Goal: Information Seeking & Learning: Check status

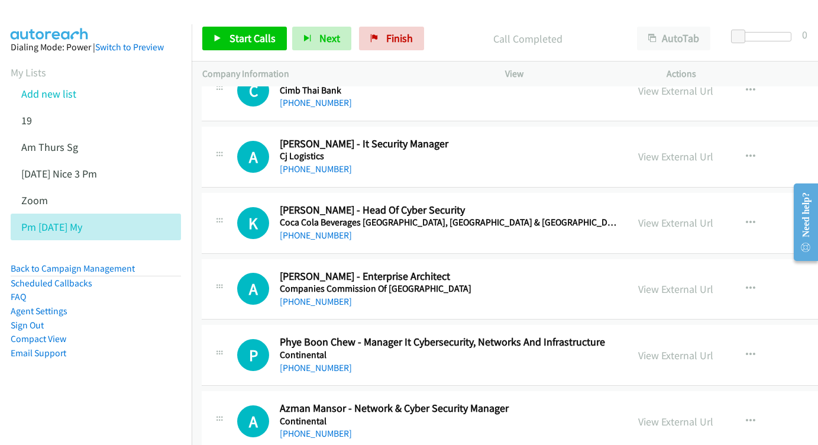
scroll to position [8673, 1]
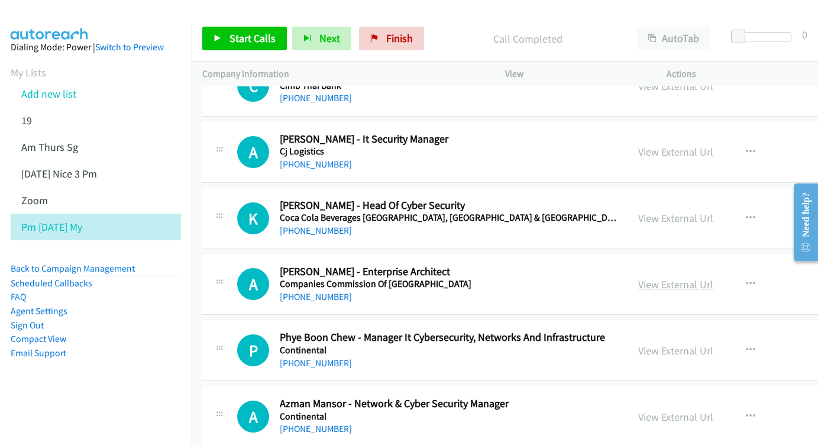
click at [639, 278] on link "View External Url" at bounding box center [676, 285] width 75 height 14
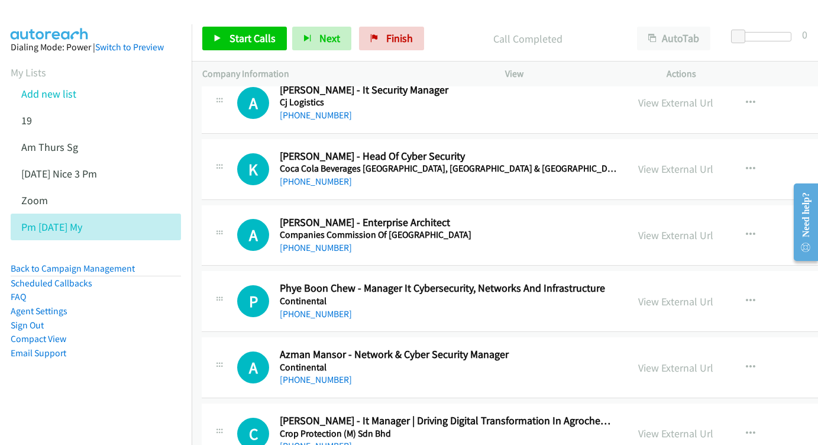
scroll to position [8725, 1]
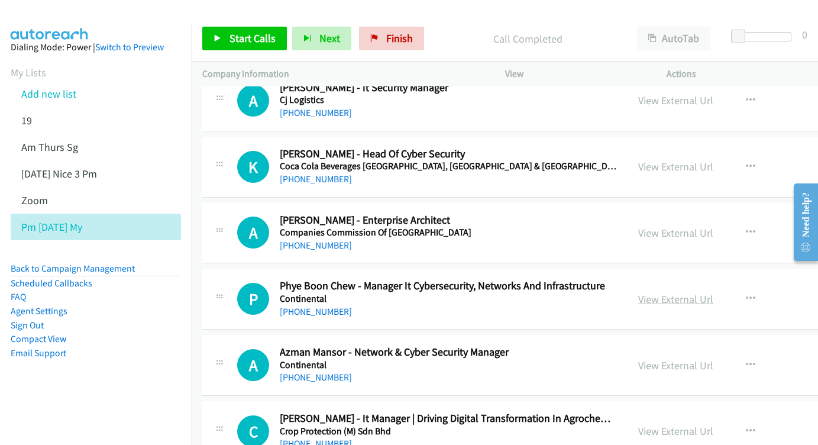
click at [659, 292] on link "View External Url" at bounding box center [676, 299] width 75 height 14
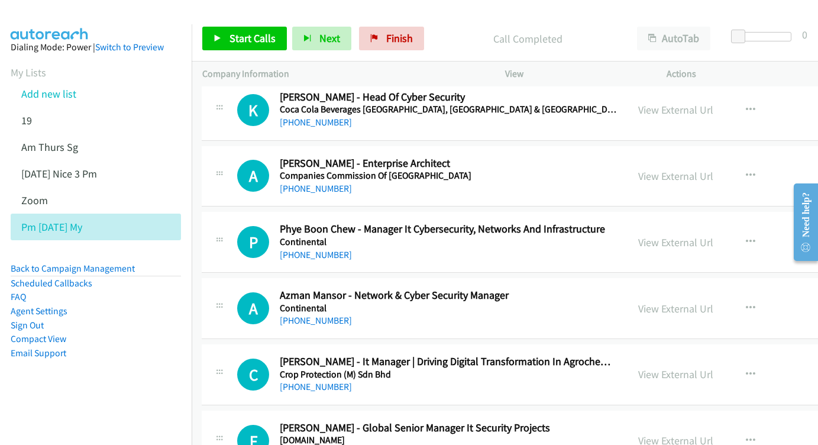
scroll to position [8784, 1]
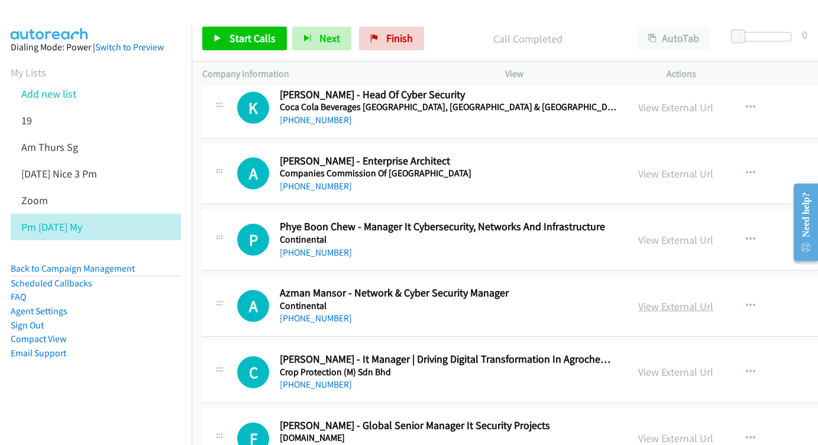
click at [643, 299] on link "View External Url" at bounding box center [676, 306] width 75 height 14
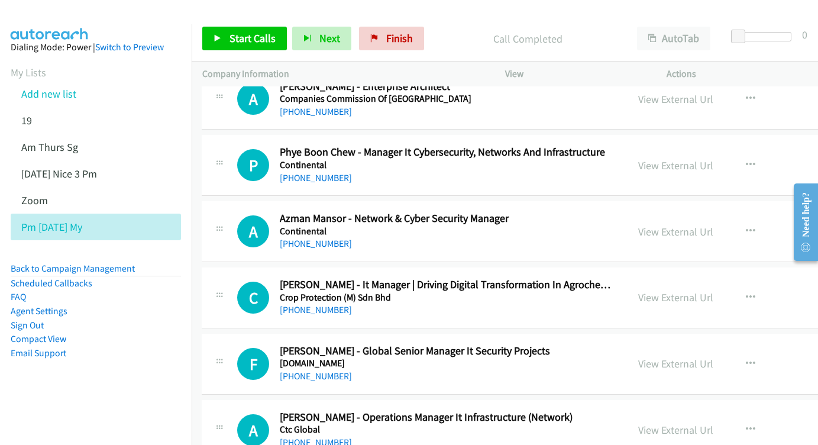
scroll to position [8874, 1]
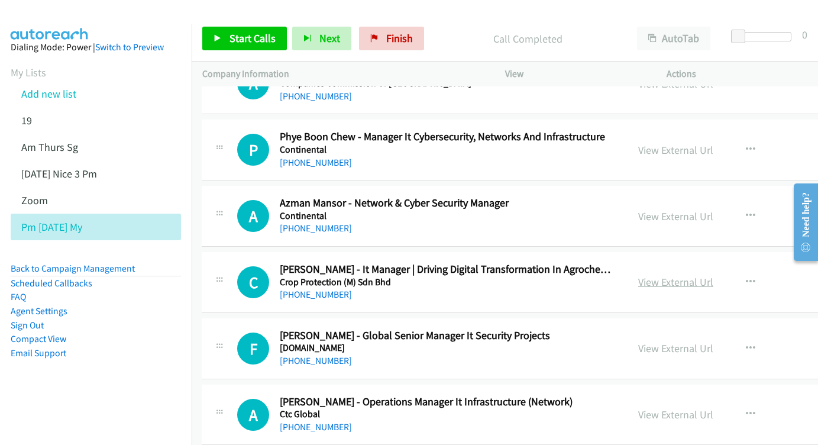
click at [639, 275] on link "View External Url" at bounding box center [676, 282] width 75 height 14
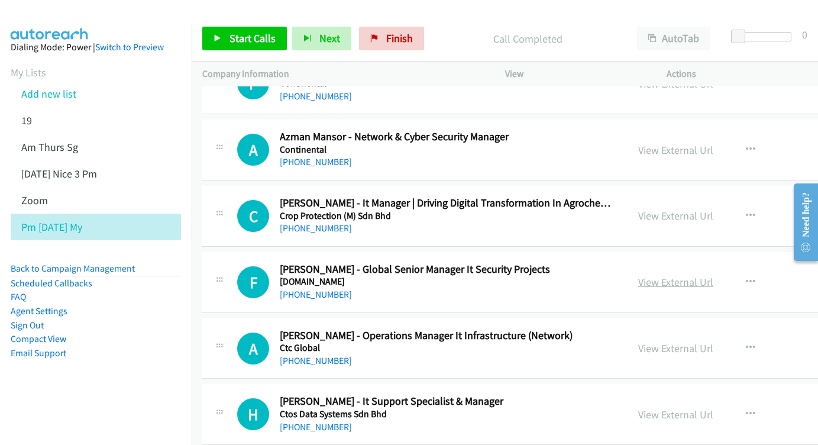
scroll to position [8942, 1]
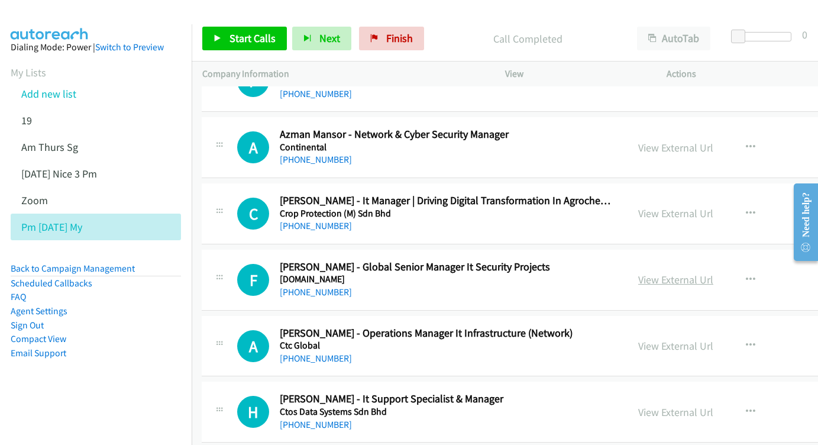
click at [639, 273] on link "View External Url" at bounding box center [676, 280] width 75 height 14
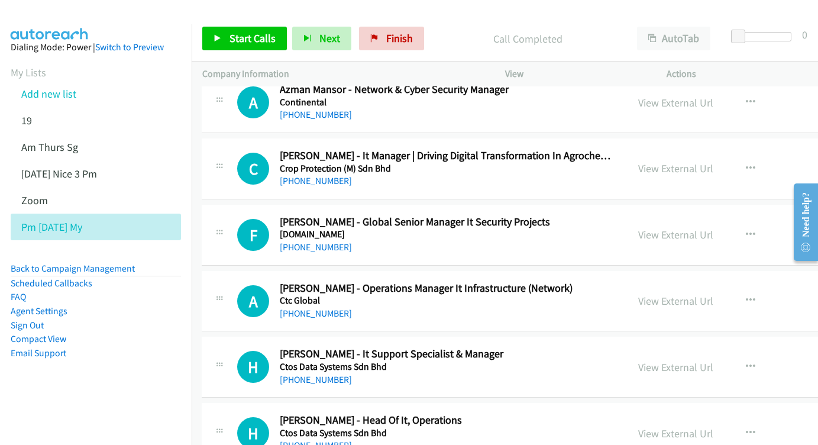
scroll to position [8990, 1]
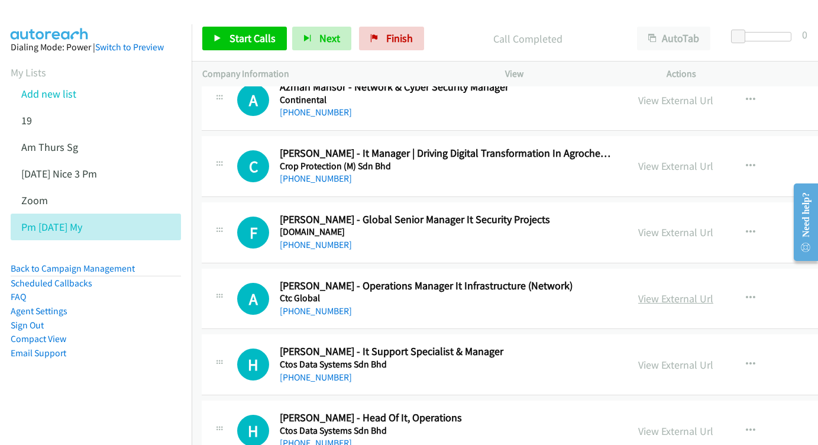
click at [639, 292] on link "View External Url" at bounding box center [676, 299] width 75 height 14
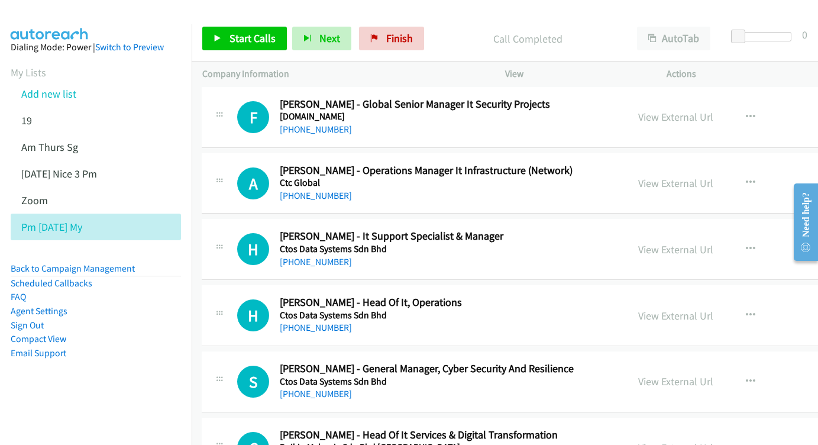
scroll to position [9127, 1]
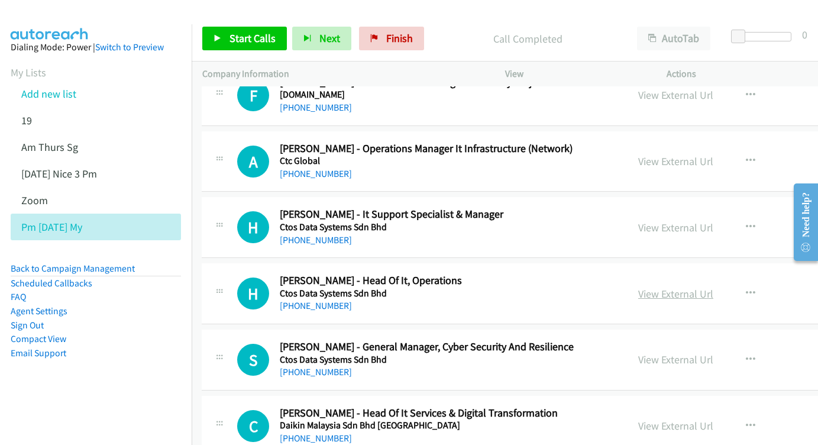
click at [639, 287] on link "View External Url" at bounding box center [676, 294] width 75 height 14
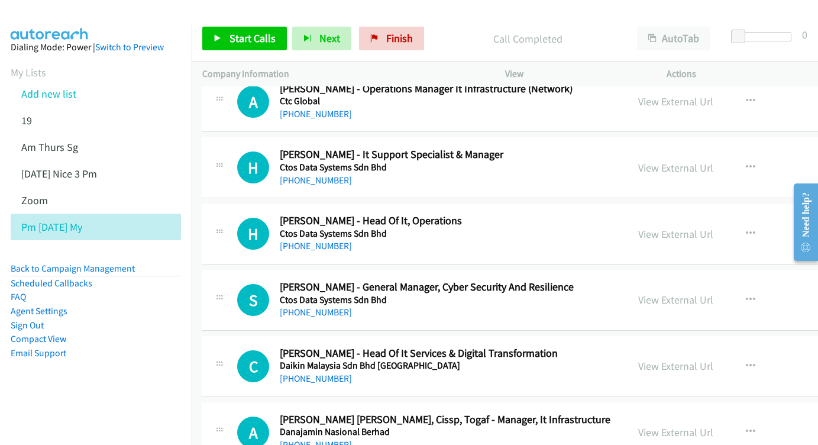
scroll to position [9189, 1]
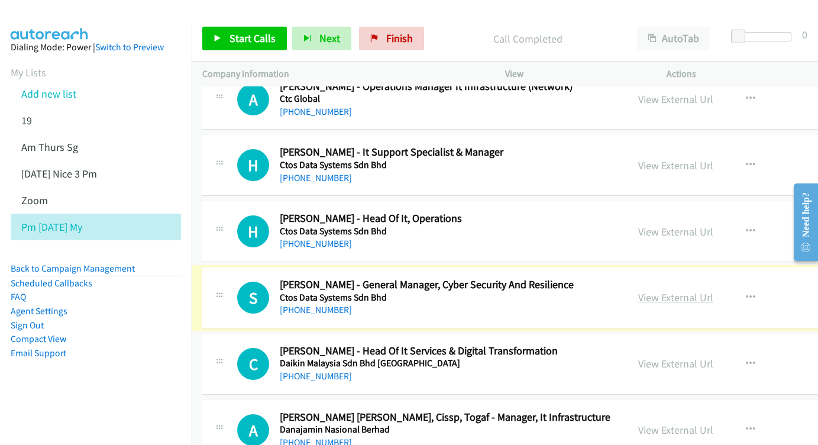
click at [646, 291] on link "View External Url" at bounding box center [676, 298] width 75 height 14
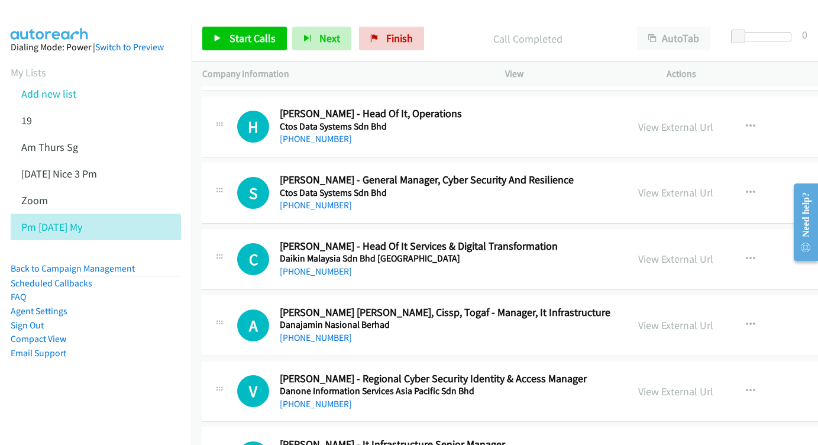
scroll to position [9274, 1]
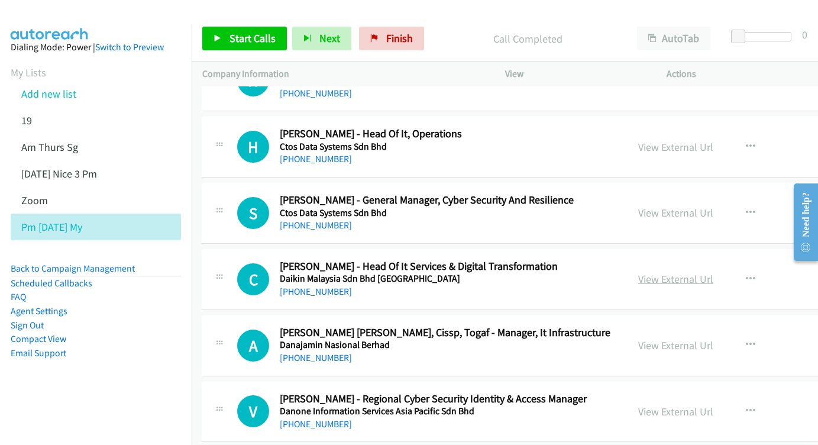
click at [639, 272] on link "View External Url" at bounding box center [676, 279] width 75 height 14
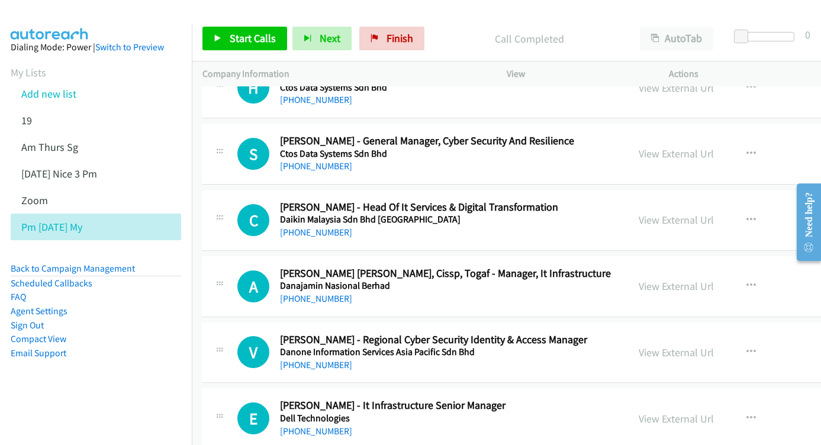
scroll to position [9335, 0]
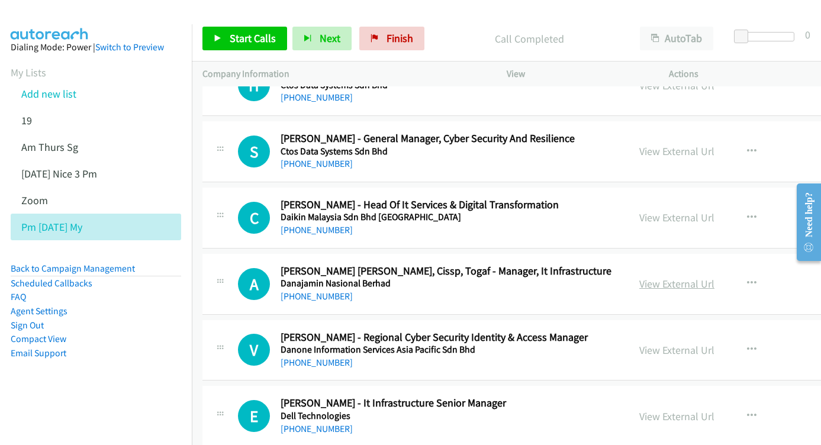
click at [639, 277] on link "View External Url" at bounding box center [676, 284] width 75 height 14
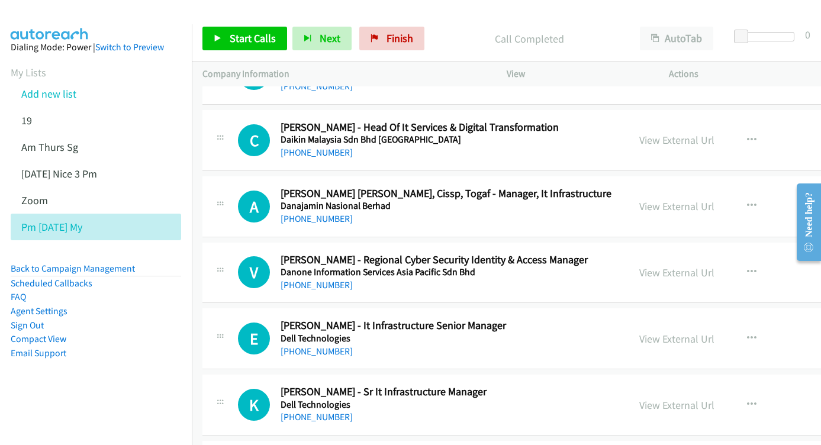
scroll to position [9412, 0]
click at [649, 266] on link "View External Url" at bounding box center [676, 273] width 75 height 14
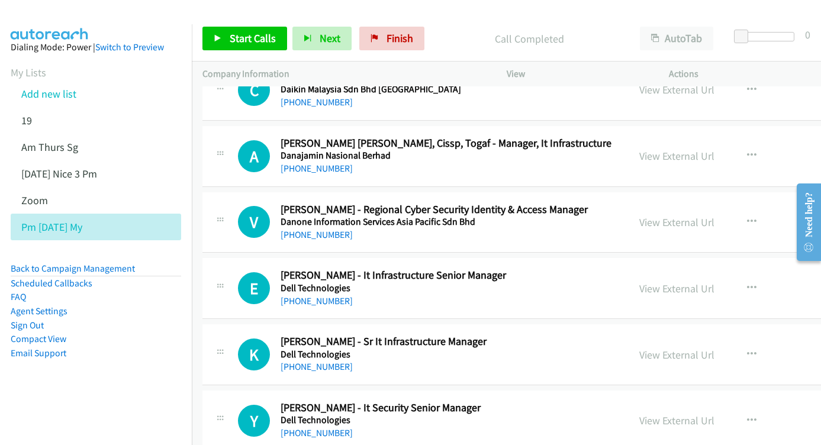
scroll to position [9471, 0]
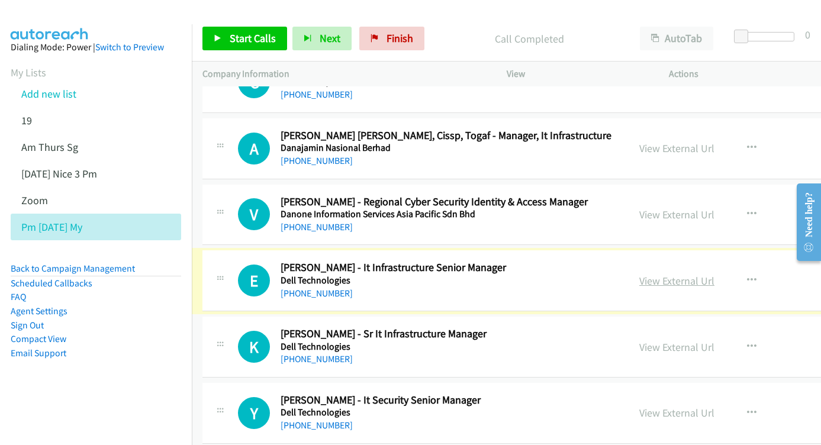
click at [639, 274] on link "View External Url" at bounding box center [676, 281] width 75 height 14
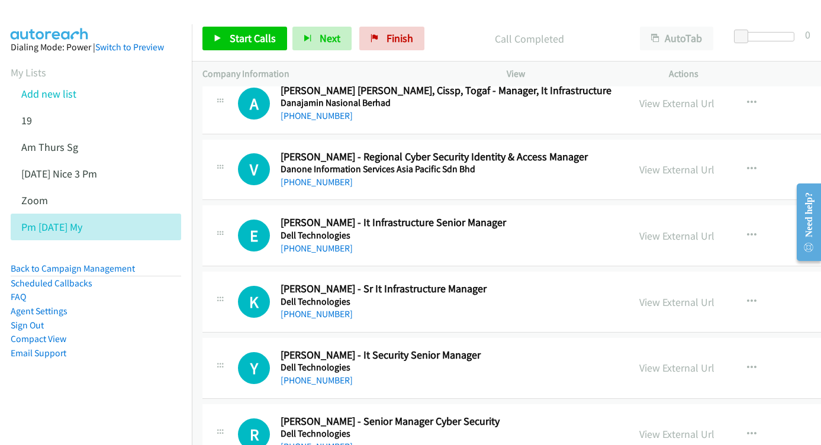
scroll to position [9528, 0]
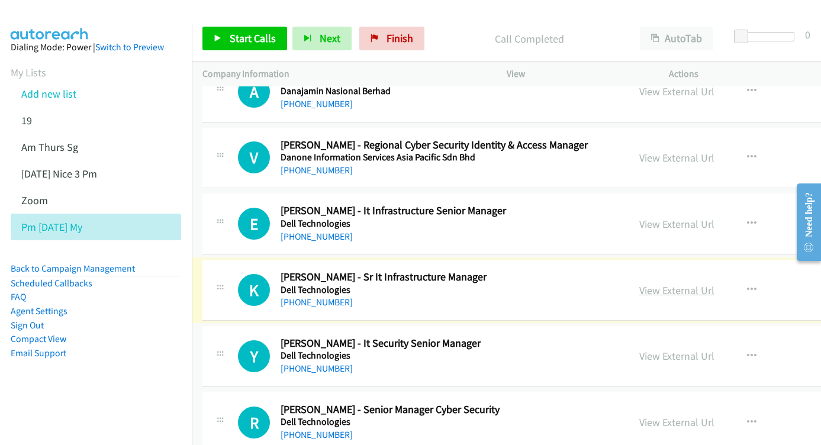
click at [639, 283] on link "View External Url" at bounding box center [676, 290] width 75 height 14
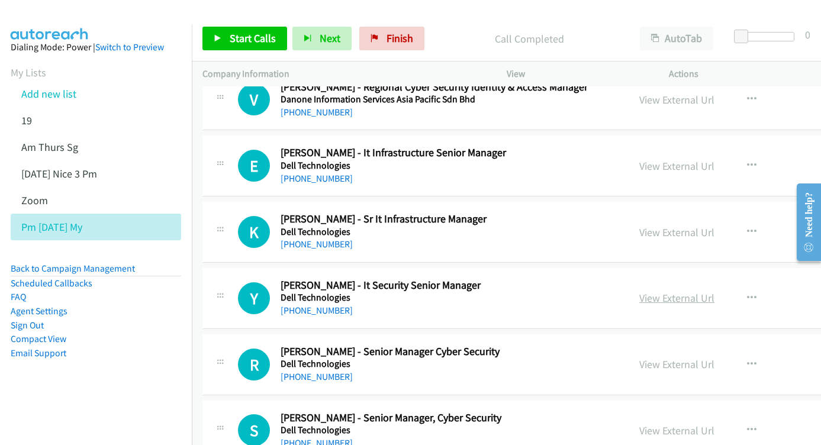
click at [639, 291] on link "View External Url" at bounding box center [676, 298] width 75 height 14
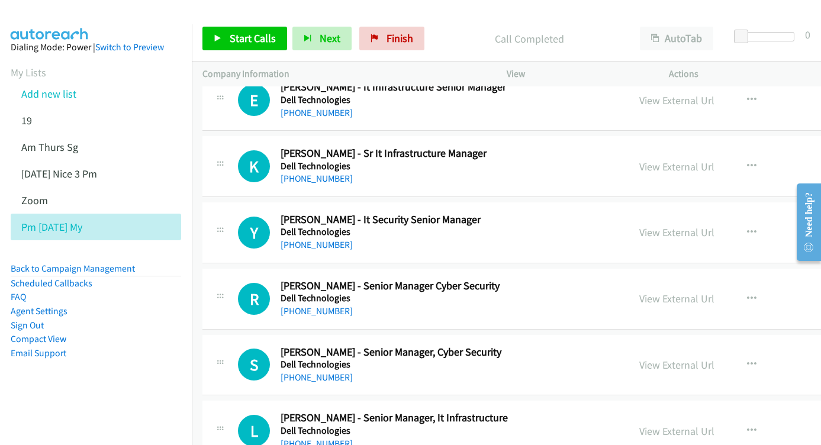
scroll to position [9656, 0]
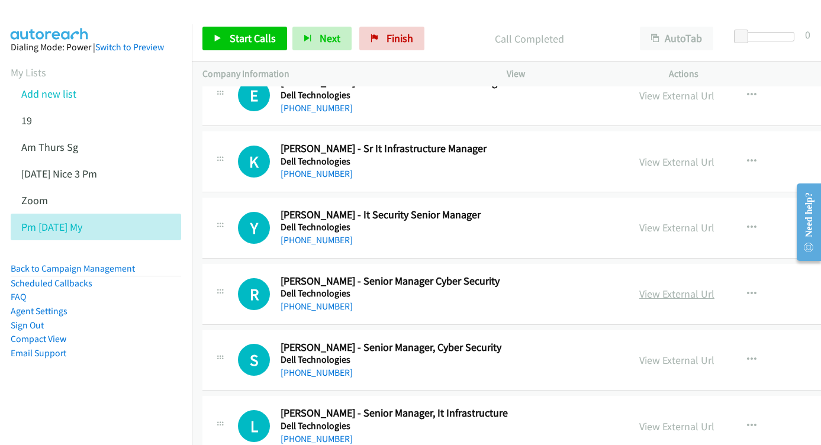
click at [639, 287] on link "View External Url" at bounding box center [676, 294] width 75 height 14
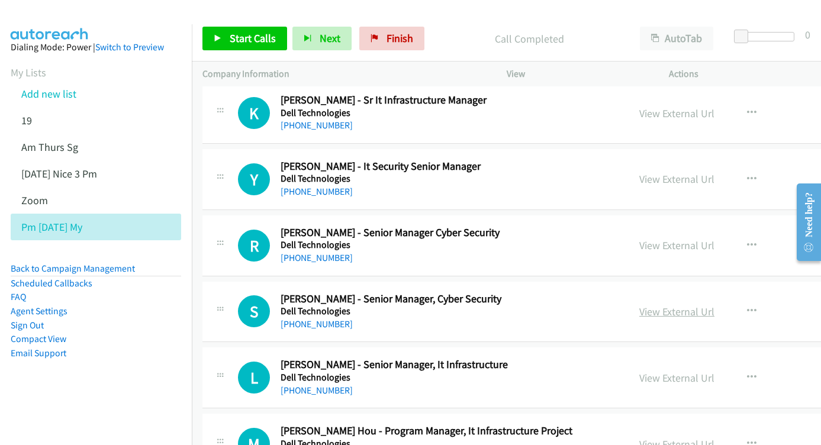
click at [659, 305] on link "View External Url" at bounding box center [676, 312] width 75 height 14
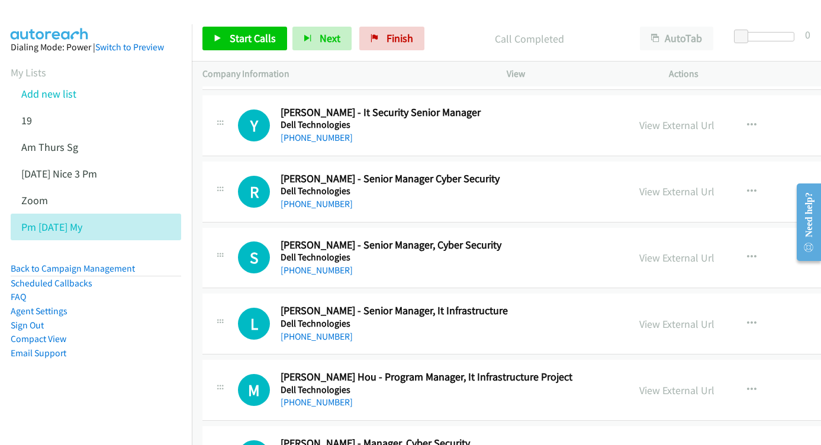
scroll to position [9775, 0]
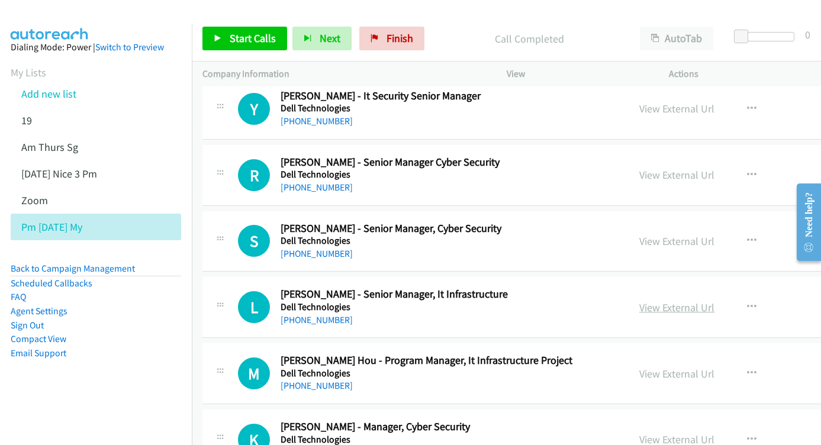
click at [657, 301] on link "View External Url" at bounding box center [676, 308] width 75 height 14
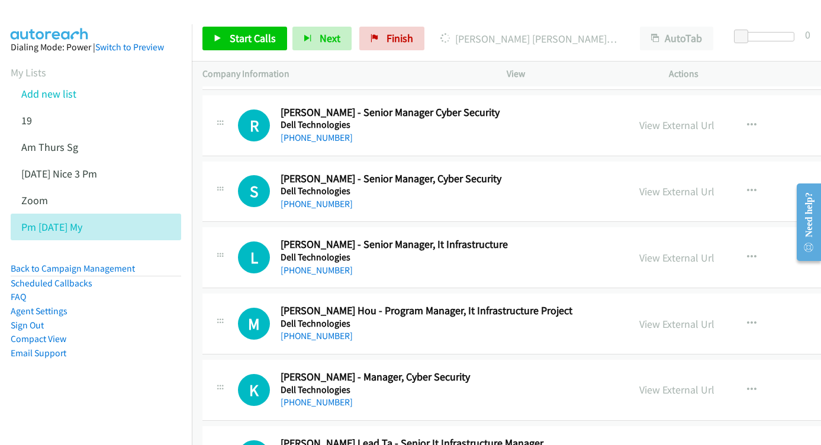
scroll to position [9828, 0]
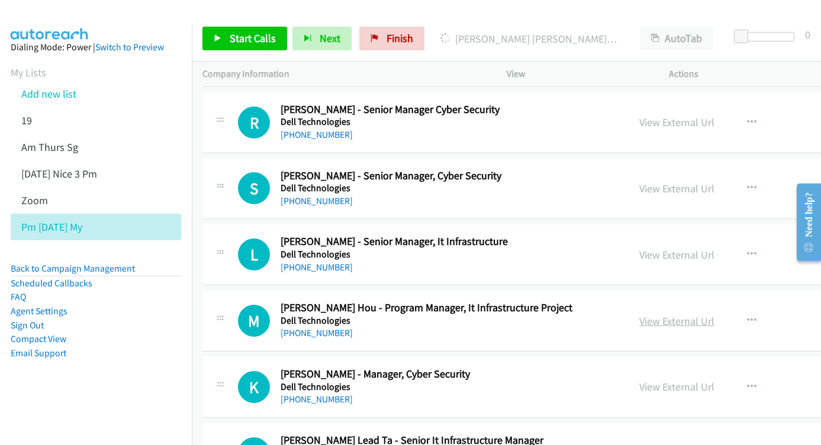
click at [639, 314] on link "View External Url" at bounding box center [676, 321] width 75 height 14
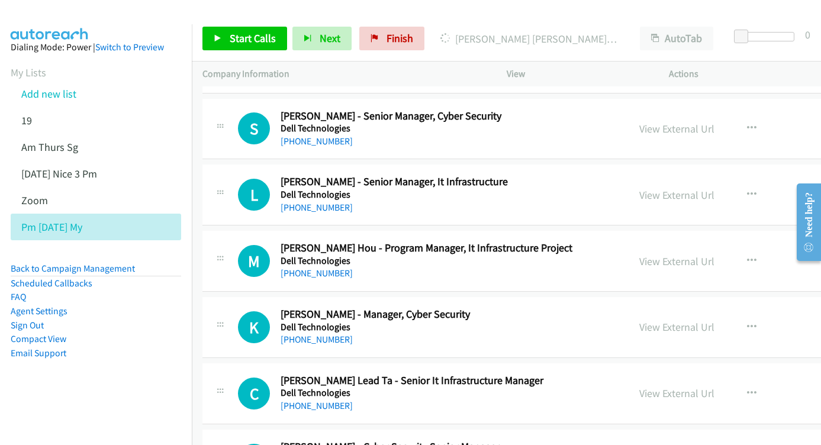
scroll to position [9888, 0]
click at [639, 320] on link "View External Url" at bounding box center [676, 327] width 75 height 14
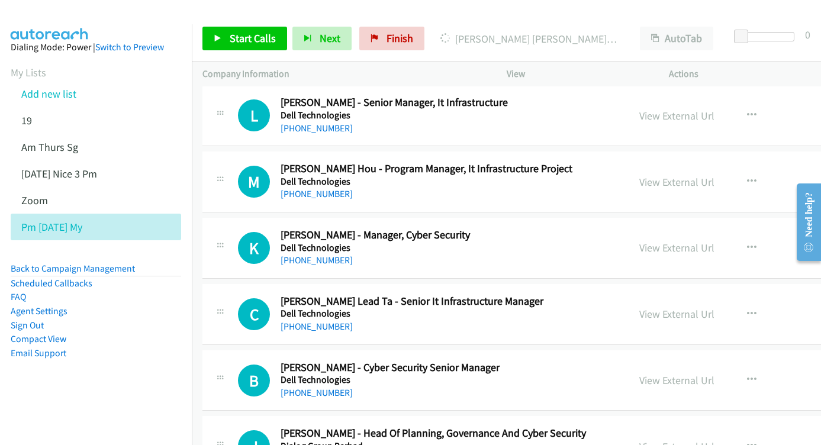
click at [643, 306] on div "View External Url" at bounding box center [676, 314] width 75 height 16
click at [639, 307] on link "View External Url" at bounding box center [676, 314] width 75 height 14
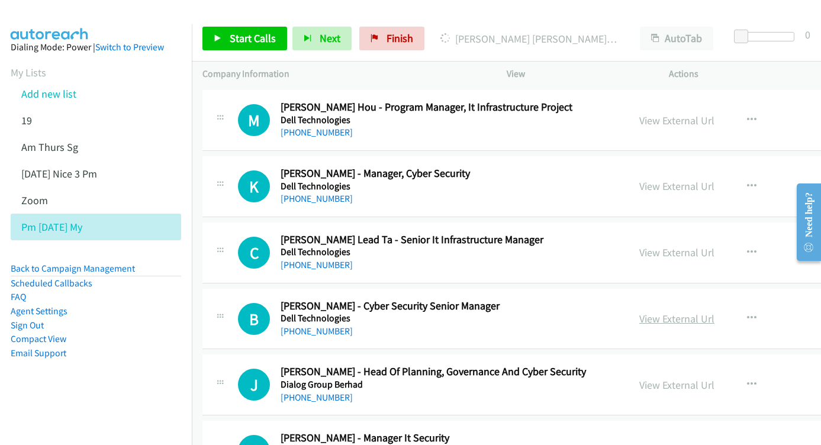
scroll to position [10029, 0]
click at [652, 311] on link "View External Url" at bounding box center [676, 318] width 75 height 14
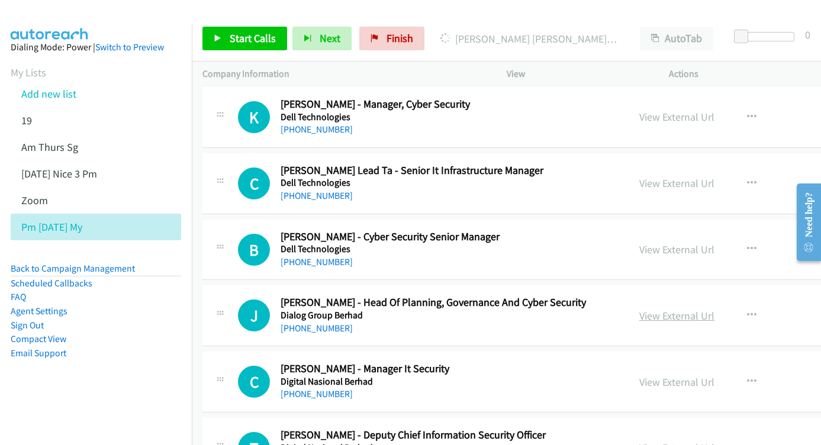
scroll to position [10097, 0]
click at [659, 309] on link "View External Url" at bounding box center [676, 316] width 75 height 14
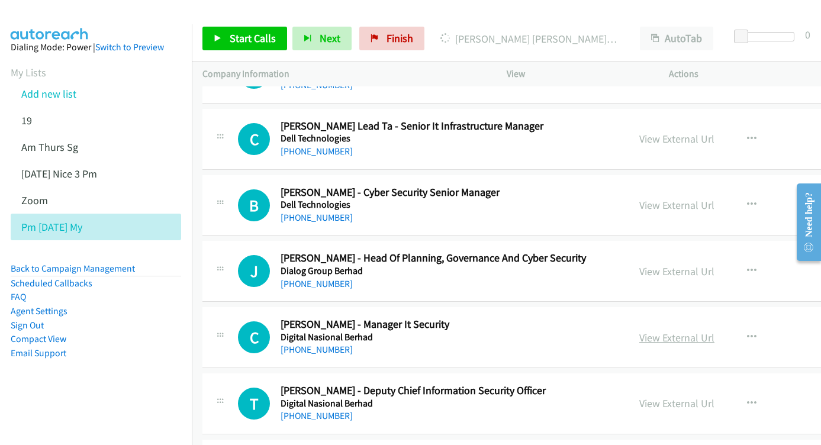
scroll to position [10161, 0]
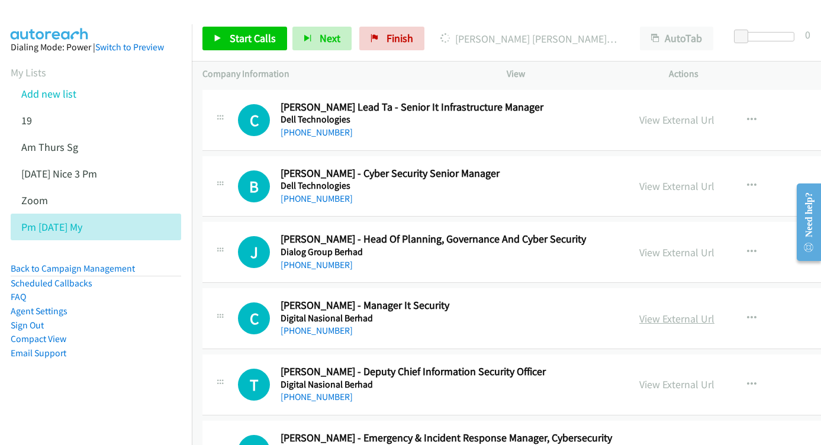
click at [639, 312] on link "View External Url" at bounding box center [676, 319] width 75 height 14
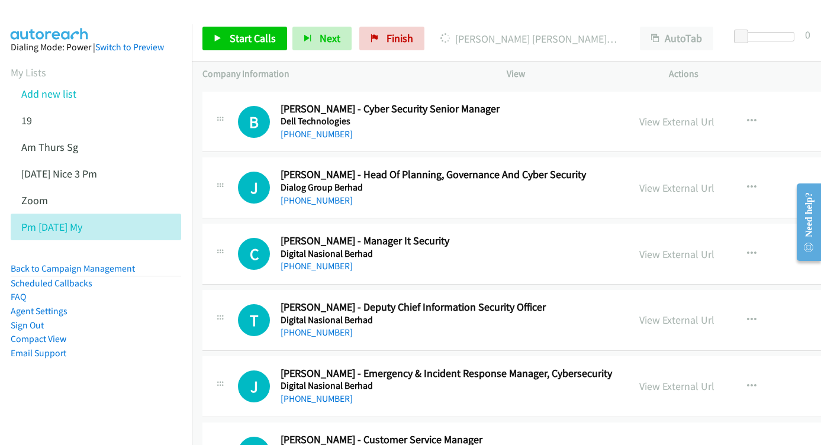
scroll to position [10226, 0]
